Goal: Communication & Community: Participate in discussion

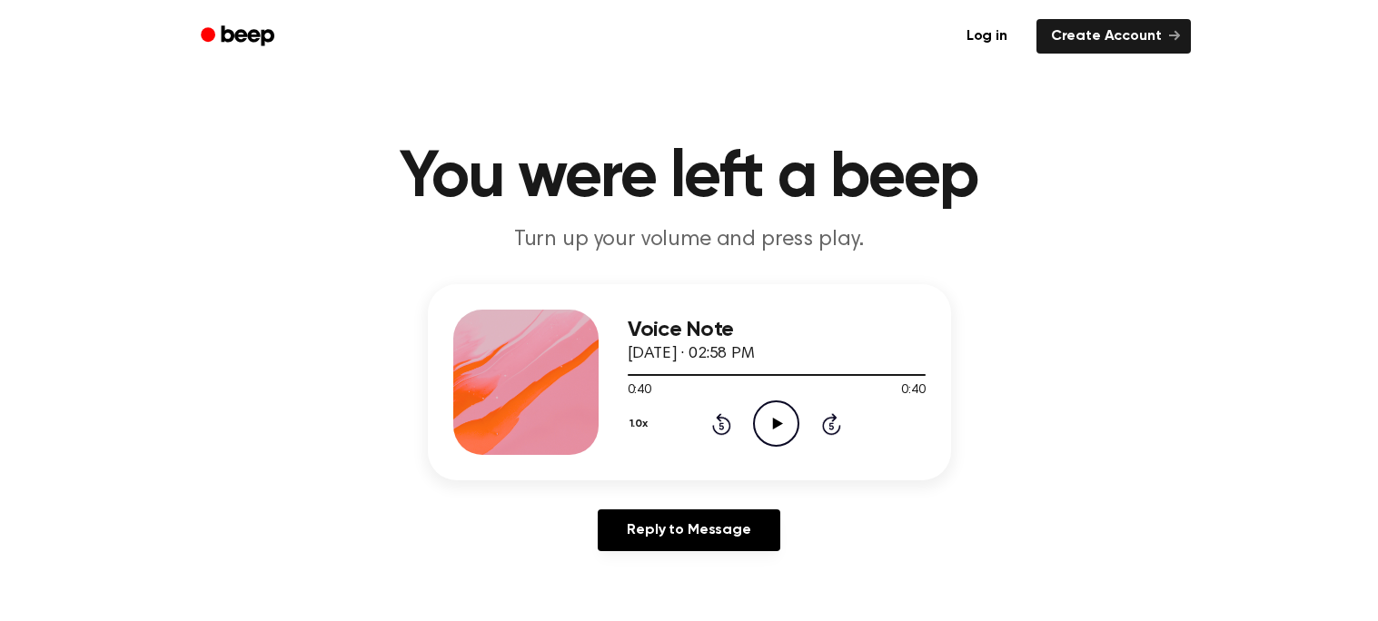
click at [771, 402] on circle at bounding box center [776, 424] width 45 height 45
click at [786, 416] on icon "Pause Audio" at bounding box center [776, 424] width 46 height 46
click at [727, 427] on icon "Rewind 5 seconds" at bounding box center [721, 425] width 20 height 24
click at [771, 414] on icon "Play Audio" at bounding box center [776, 424] width 46 height 46
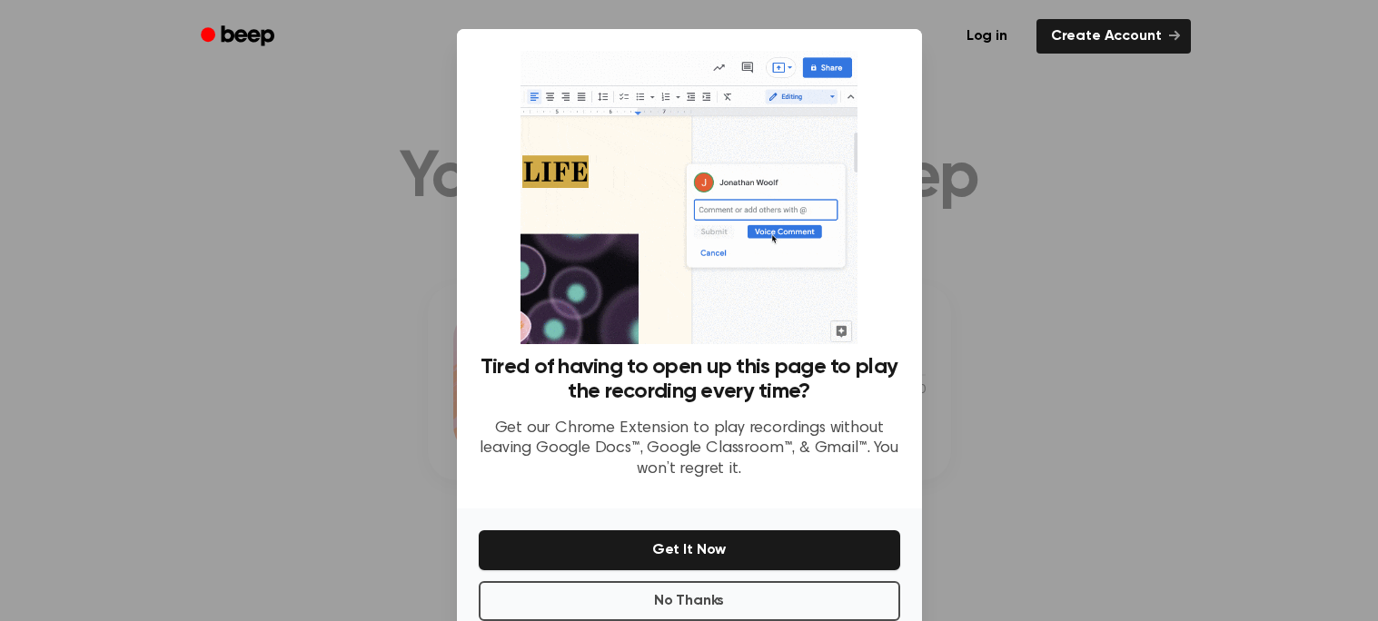
click at [987, 272] on div at bounding box center [689, 310] width 1378 height 621
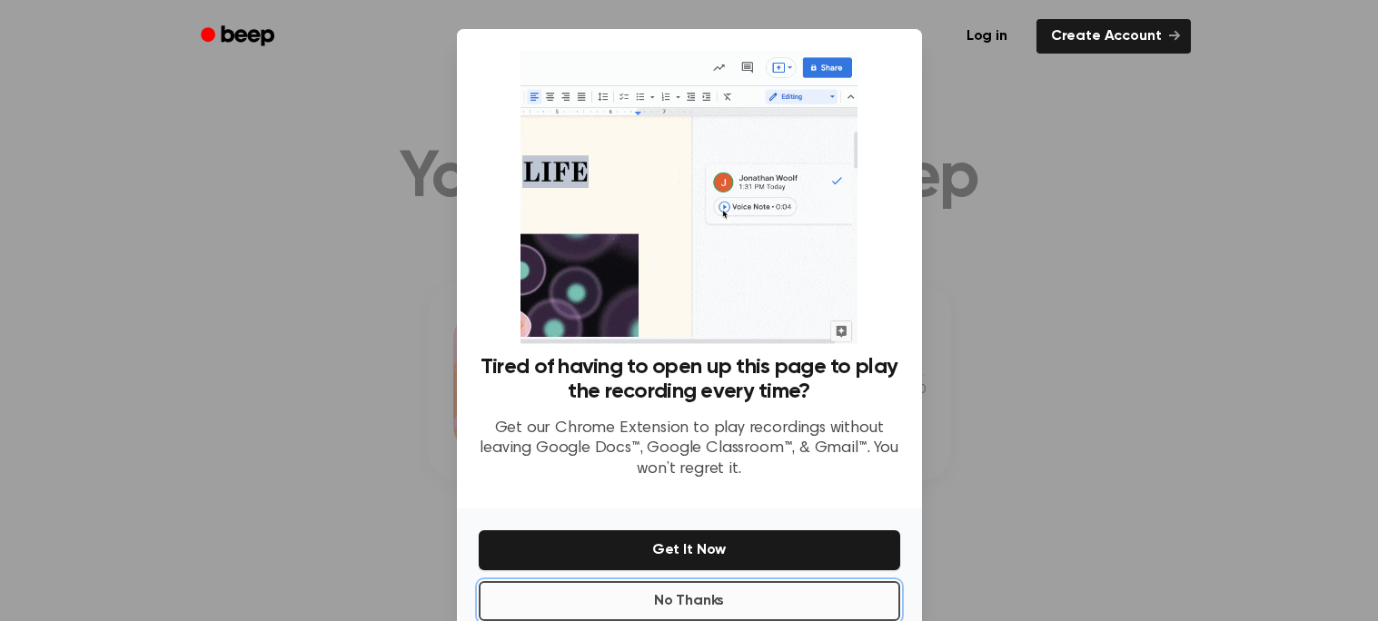
click at [707, 603] on button "No Thanks" at bounding box center [690, 602] width 422 height 40
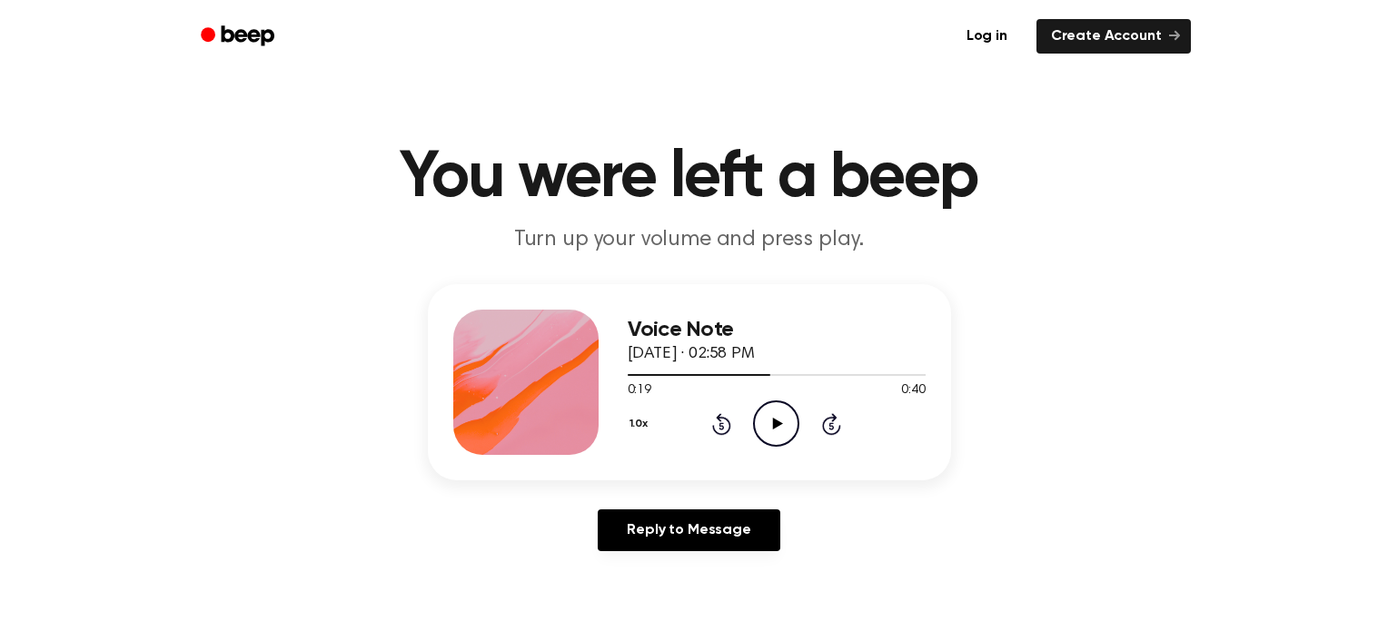
click at [760, 432] on icon "Play Audio" at bounding box center [776, 424] width 46 height 46
click at [731, 423] on icon at bounding box center [721, 424] width 19 height 22
click at [944, 564] on div "Reply to Message" at bounding box center [689, 538] width 523 height 56
click at [767, 427] on icon "Pause Audio" at bounding box center [776, 424] width 46 height 46
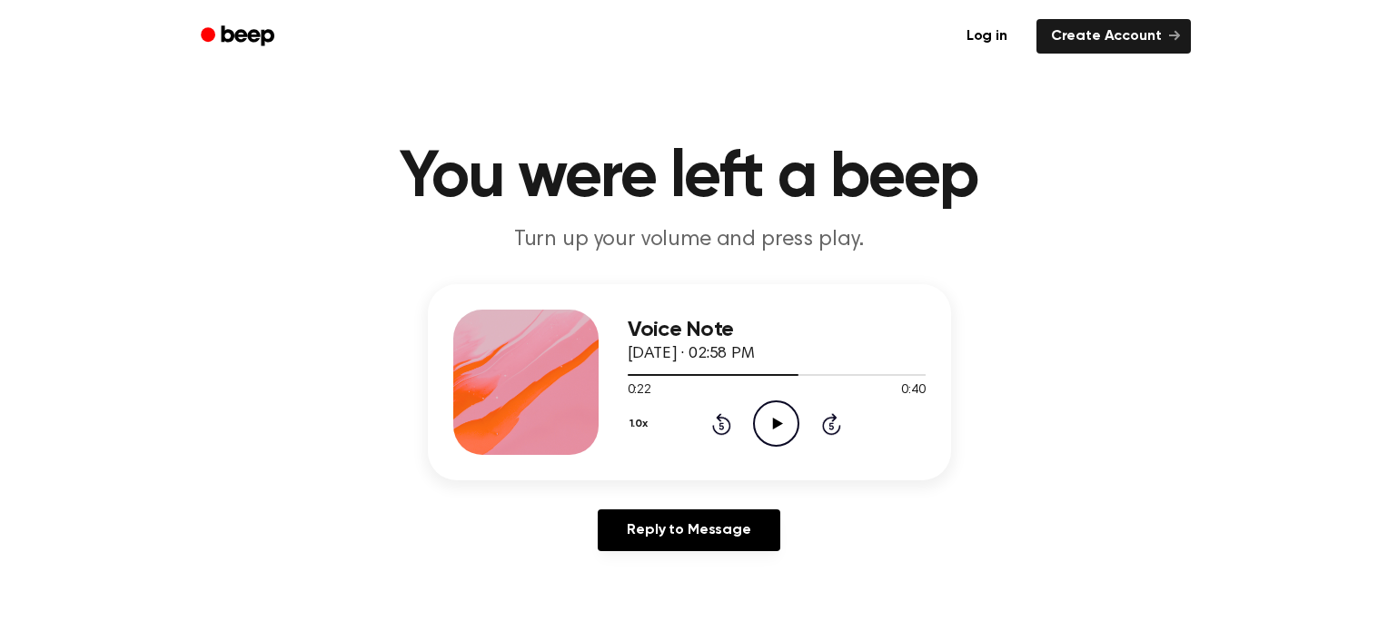
click at [786, 423] on icon "Play Audio" at bounding box center [776, 424] width 46 height 46
click at [787, 414] on icon "Play Audio" at bounding box center [776, 424] width 46 height 46
click at [722, 428] on icon at bounding box center [722, 426] width 5 height 7
click at [723, 428] on icon at bounding box center [722, 426] width 5 height 7
click at [938, 493] on div "Voice Note October 9, 2025 · 03:02 PM 0:00 0:57 Your browser does not support t…" at bounding box center [689, 425] width 1335 height 282
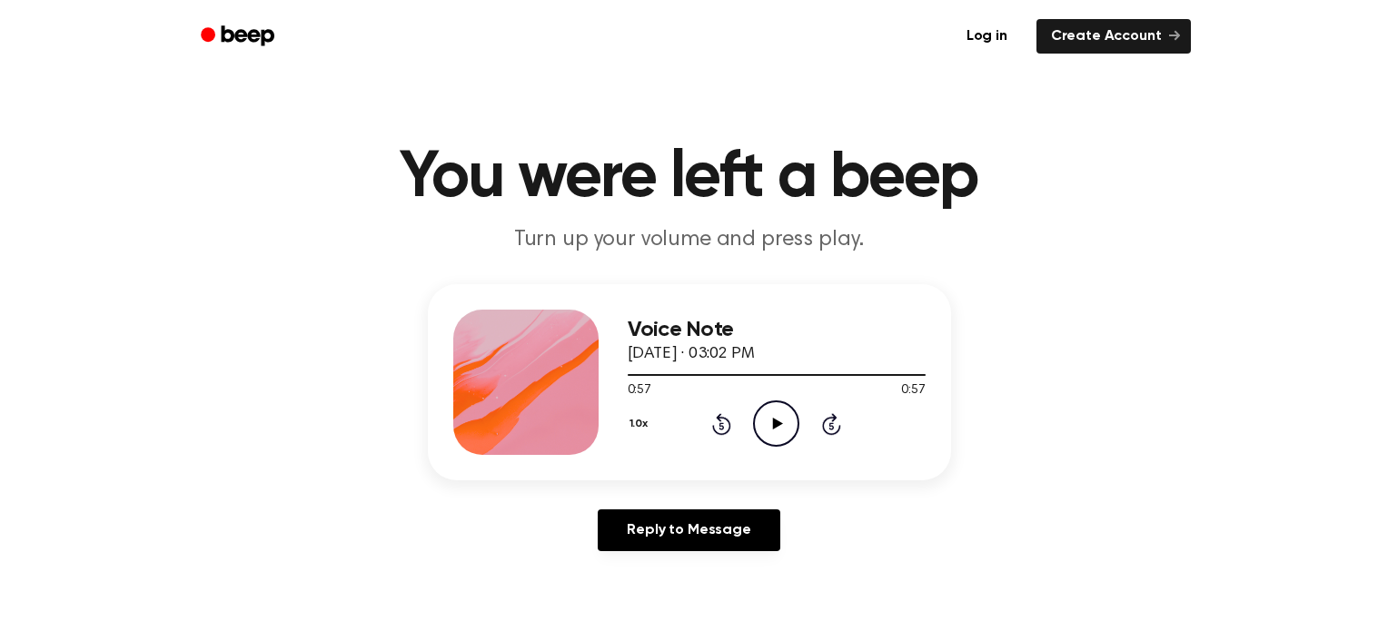
click at [770, 414] on icon "Play Audio" at bounding box center [776, 424] width 46 height 46
click at [770, 414] on icon "Pause Audio" at bounding box center [776, 424] width 46 height 46
